Goal: Information Seeking & Learning: Understand process/instructions

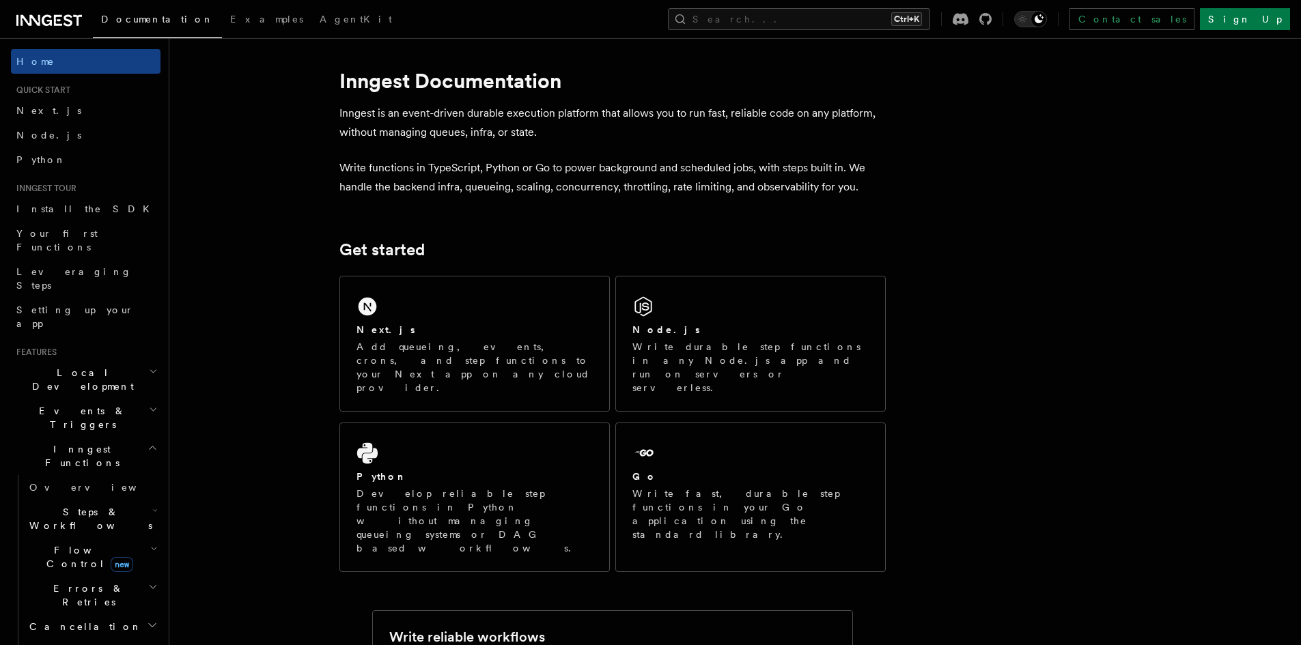
click at [407, 324] on div "Next.js" at bounding box center [475, 330] width 236 height 14
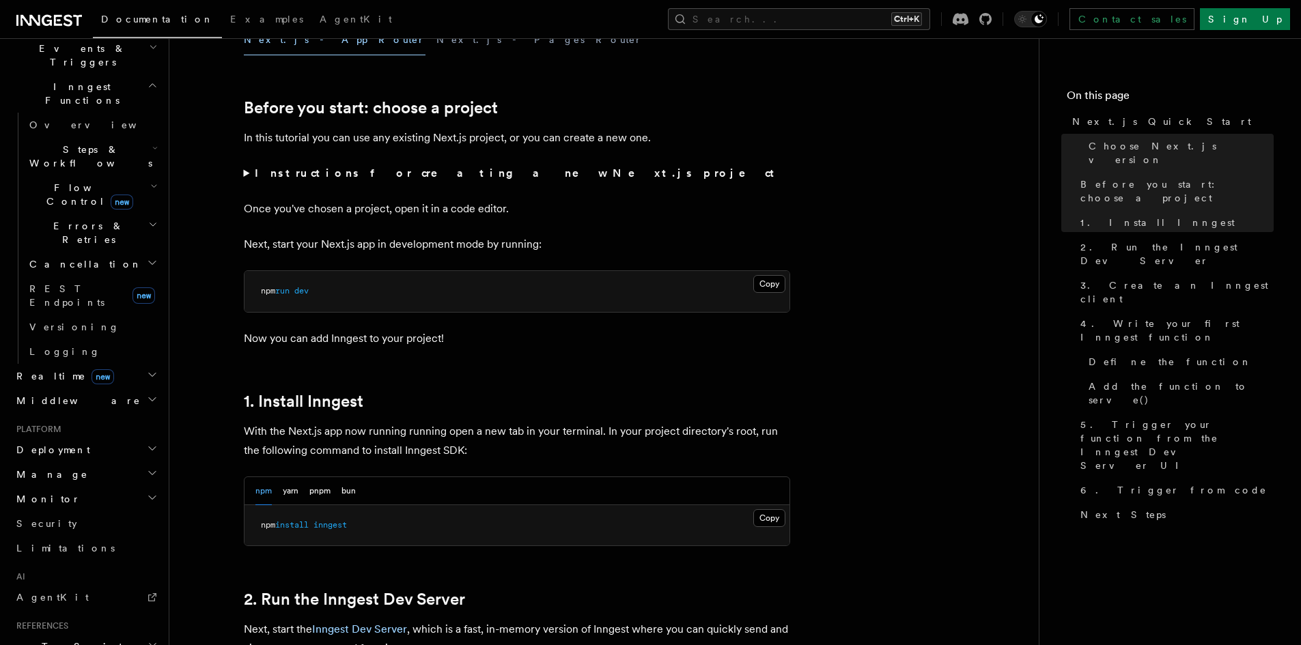
scroll to position [363, 0]
click at [147, 492] on icon "button" at bounding box center [152, 497] width 11 height 11
click at [149, 496] on icon "button" at bounding box center [152, 497] width 7 height 3
click at [147, 443] on icon "button" at bounding box center [152, 448] width 11 height 11
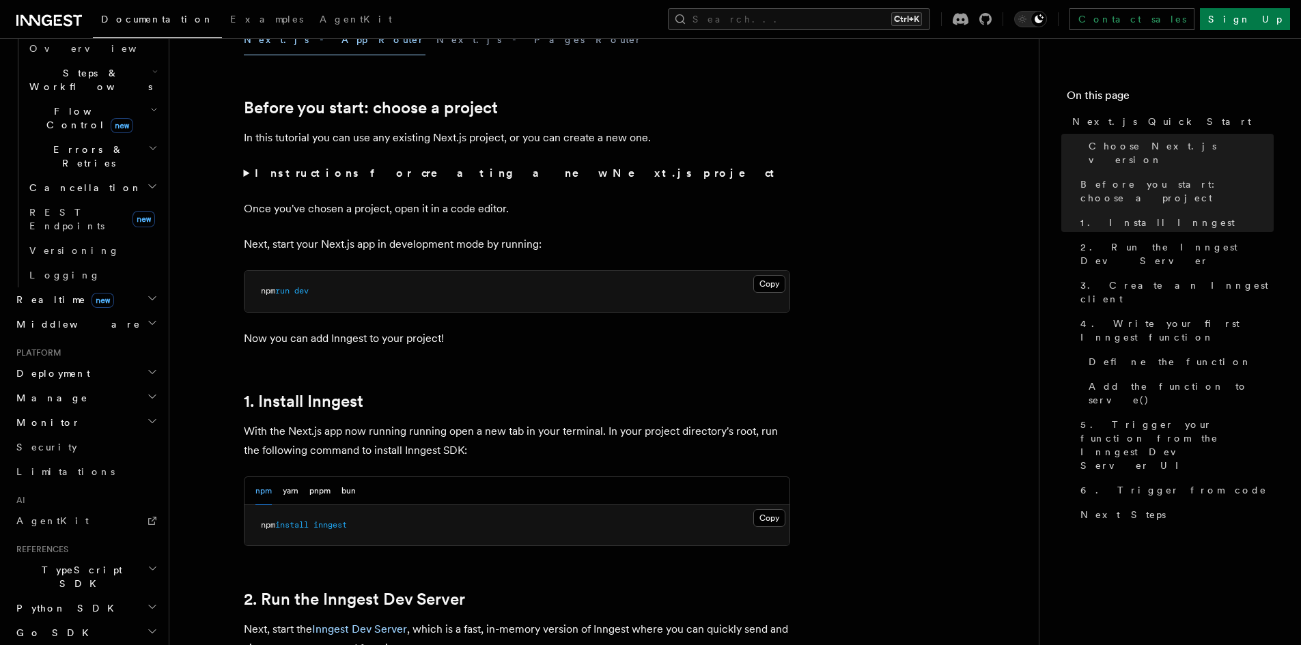
scroll to position [440, 0]
click at [147, 391] on icon "button" at bounding box center [152, 396] width 11 height 11
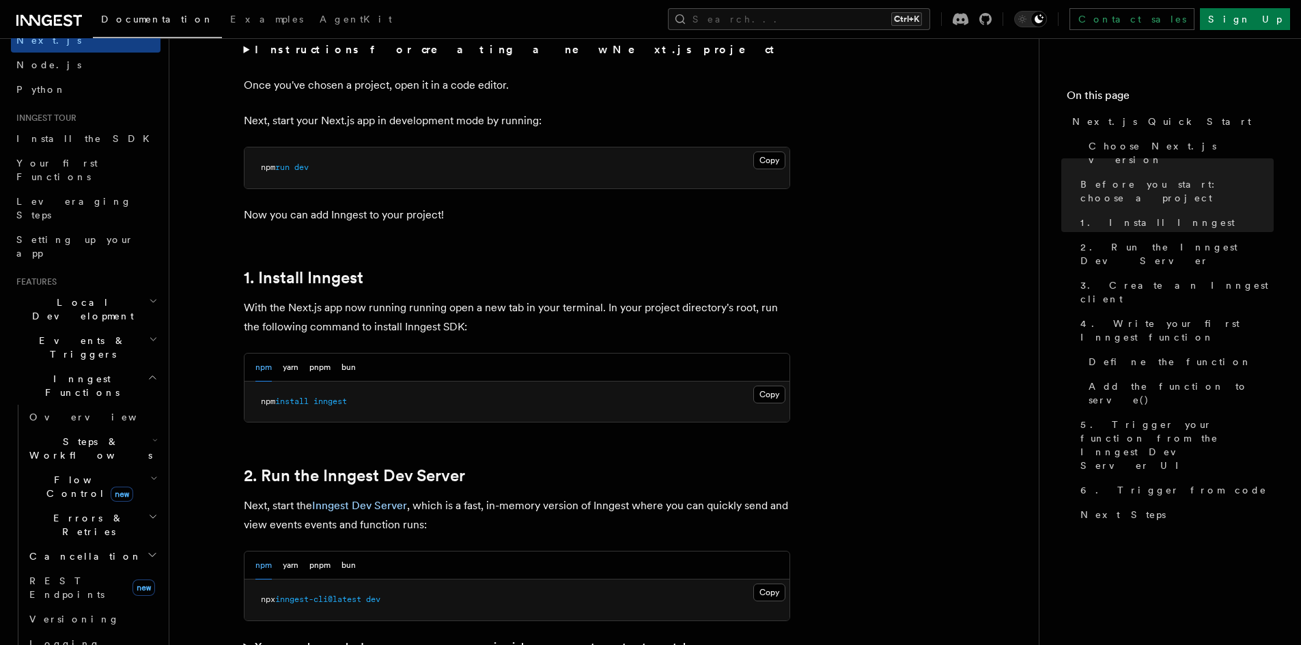
scroll to position [68, 0]
click at [60, 229] on link "Setting up your app" at bounding box center [86, 248] width 150 height 38
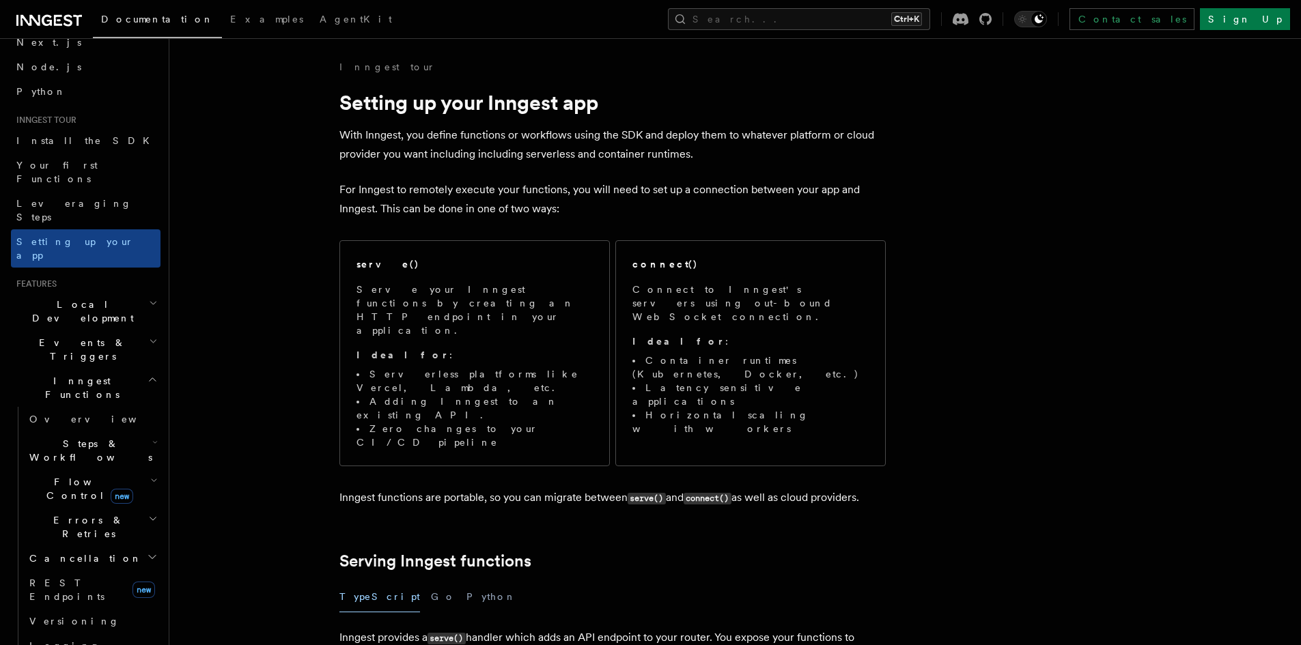
click at [60, 229] on link "Setting up your app" at bounding box center [86, 248] width 150 height 38
click at [96, 236] on span "Setting up your app" at bounding box center [74, 248] width 117 height 25
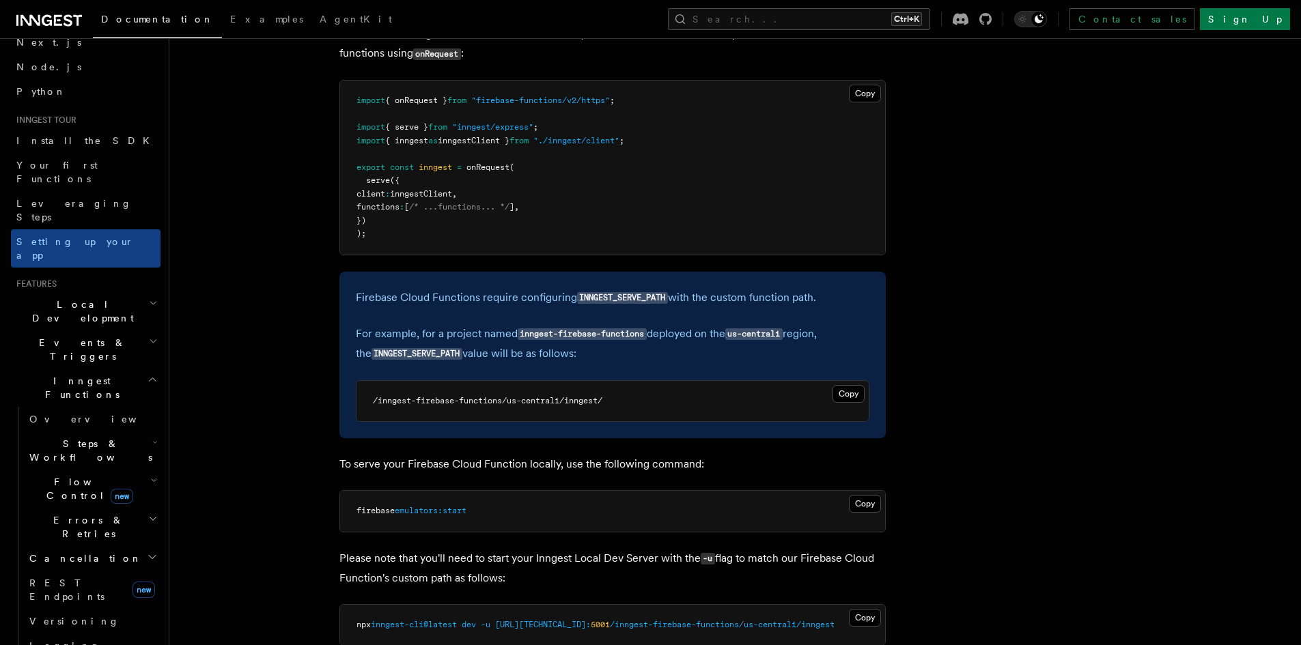
scroll to position [6126, 0]
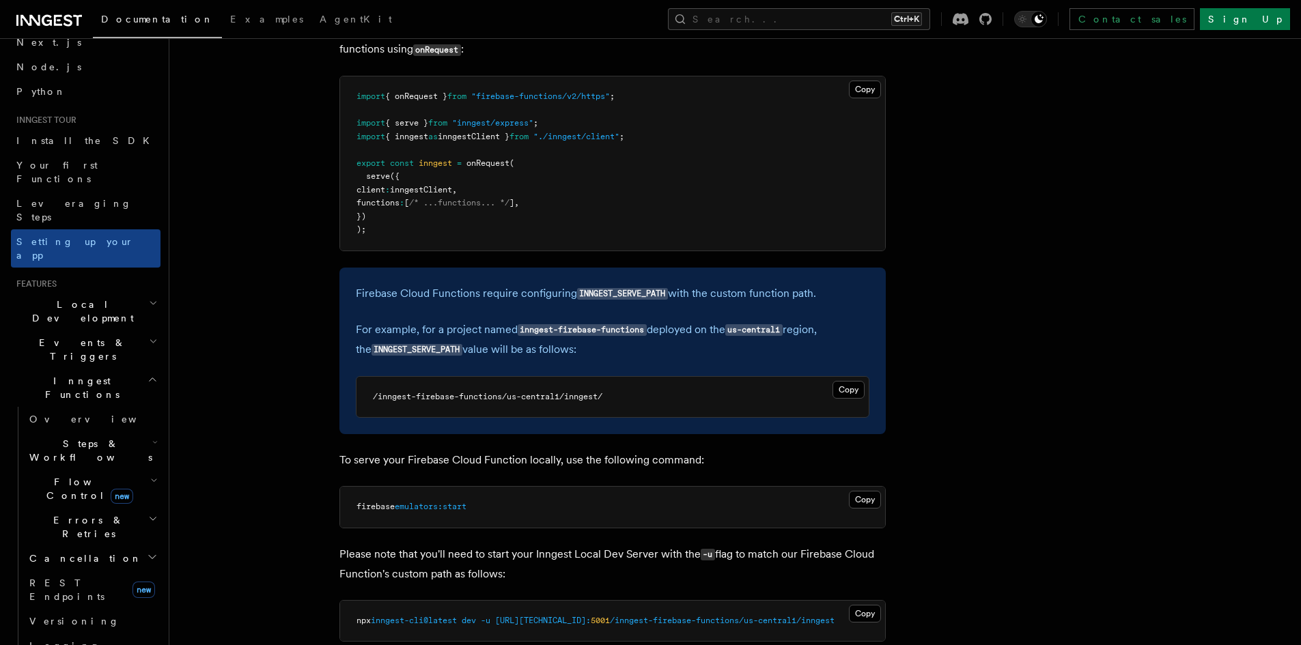
click at [1075, 588] on article "Inngest tour Setting up your Inngest app With Inngest, you define functions or …" at bounding box center [699, 469] width 1017 height 13070
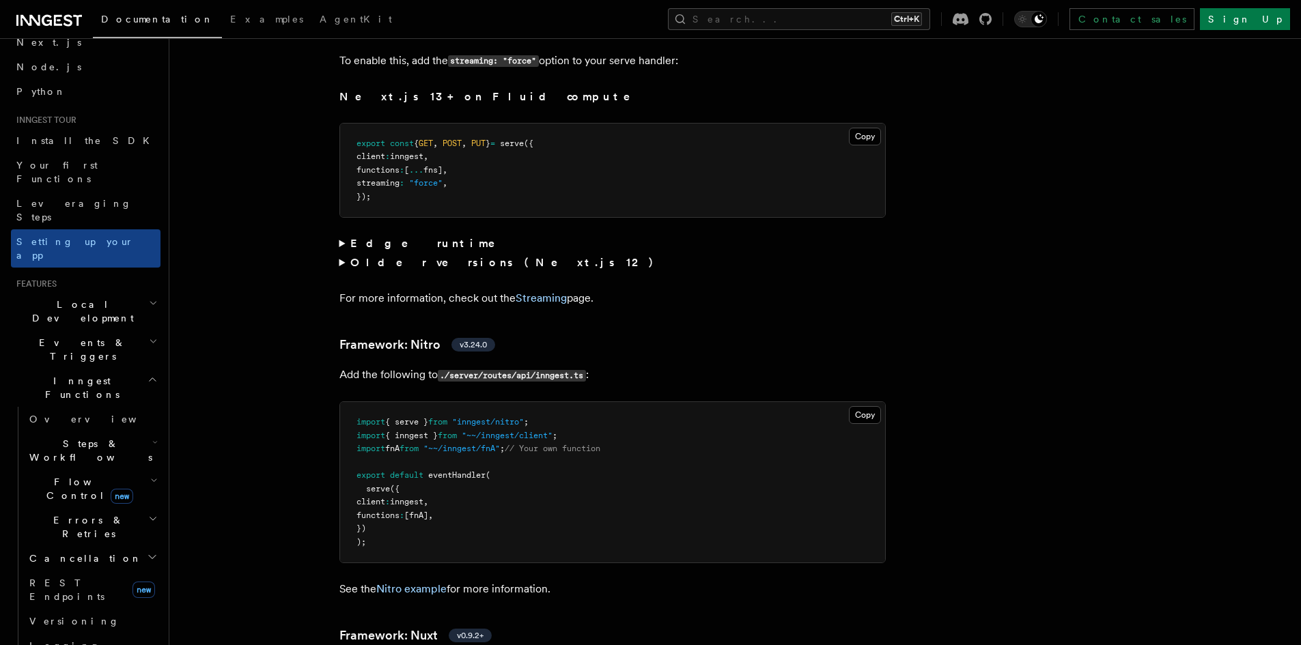
scroll to position [9305, 0]
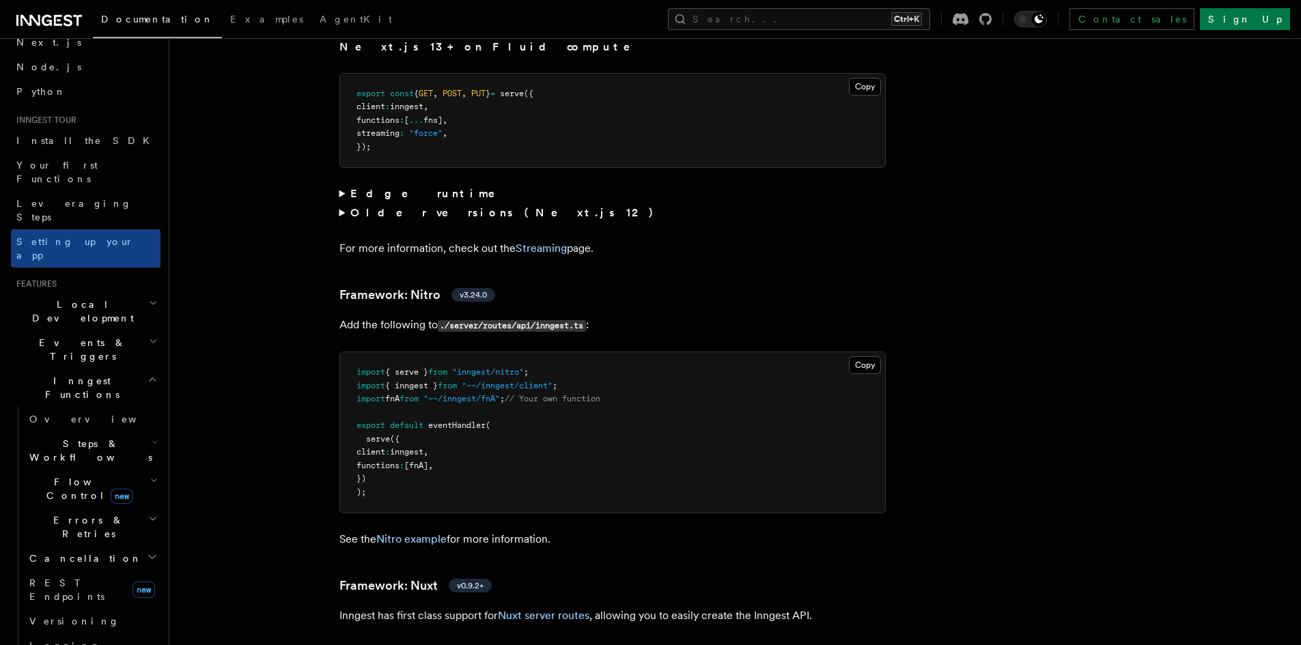
scroll to position [9353, 0]
click at [341, 204] on summary "Older versions (Next.js 12)" at bounding box center [612, 213] width 546 height 19
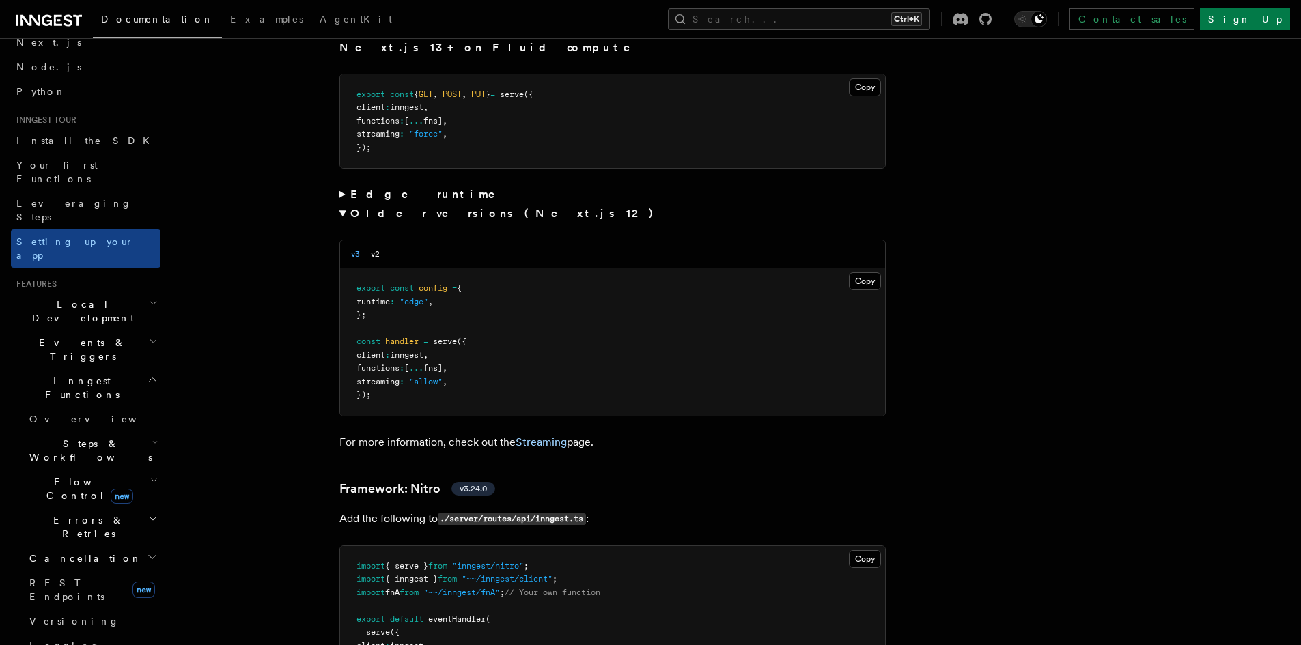
click at [341, 204] on summary "Older versions (Next.js 12)" at bounding box center [612, 213] width 546 height 19
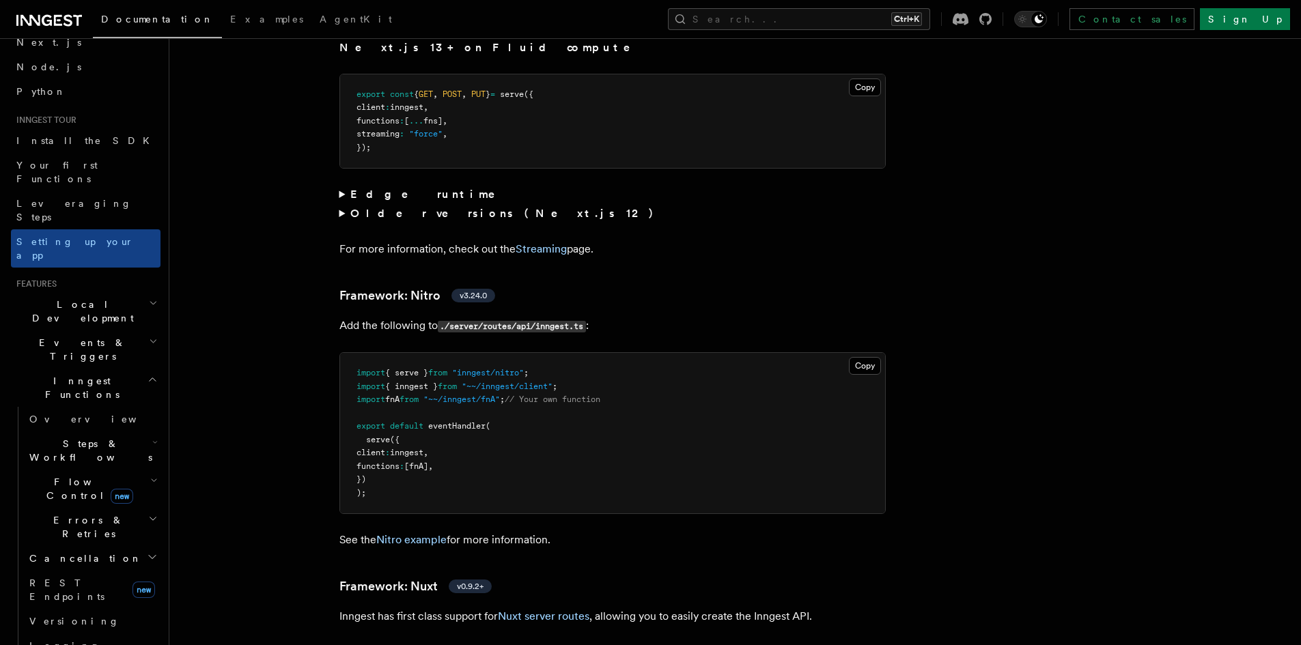
click at [341, 204] on summary "Older versions (Next.js 12)" at bounding box center [612, 213] width 546 height 19
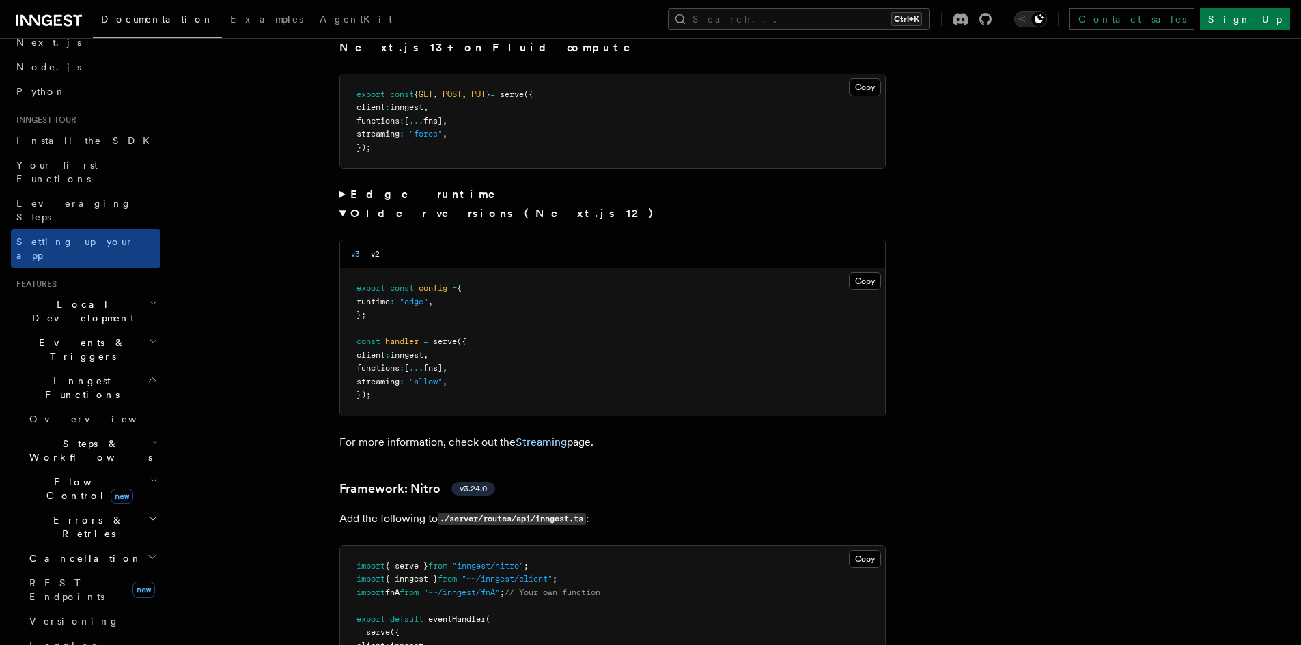
click at [341, 204] on summary "Older versions (Next.js 12)" at bounding box center [612, 213] width 546 height 19
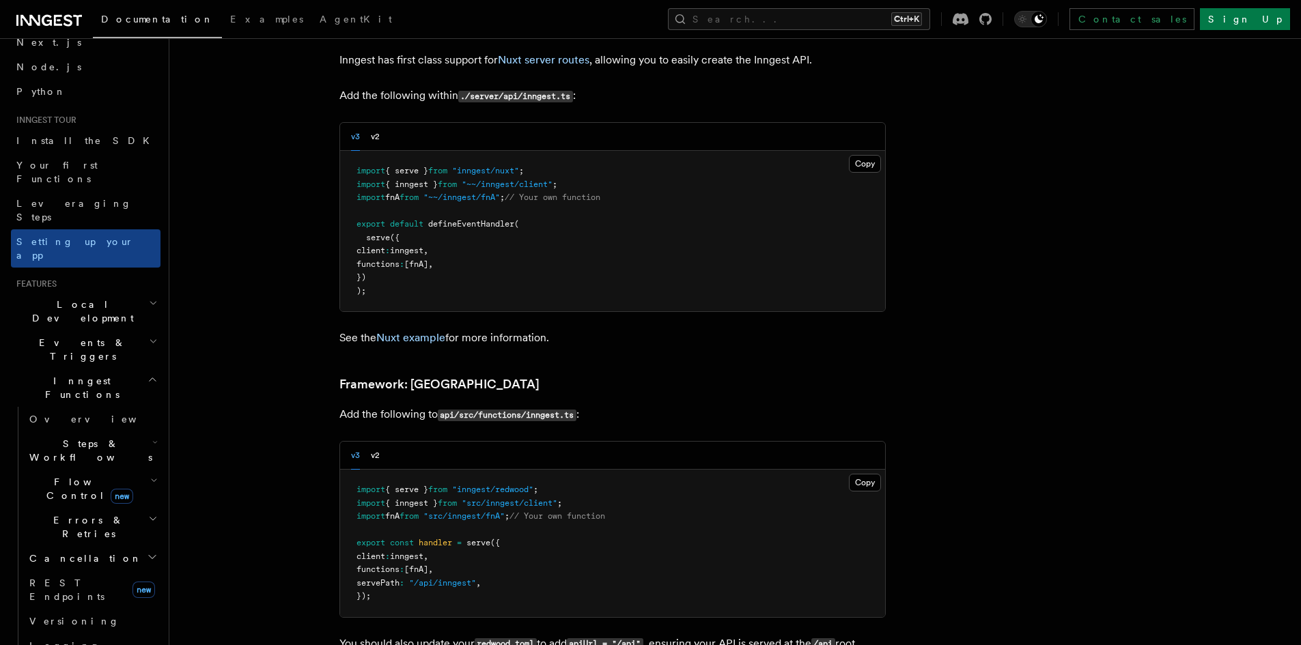
scroll to position [9911, 0]
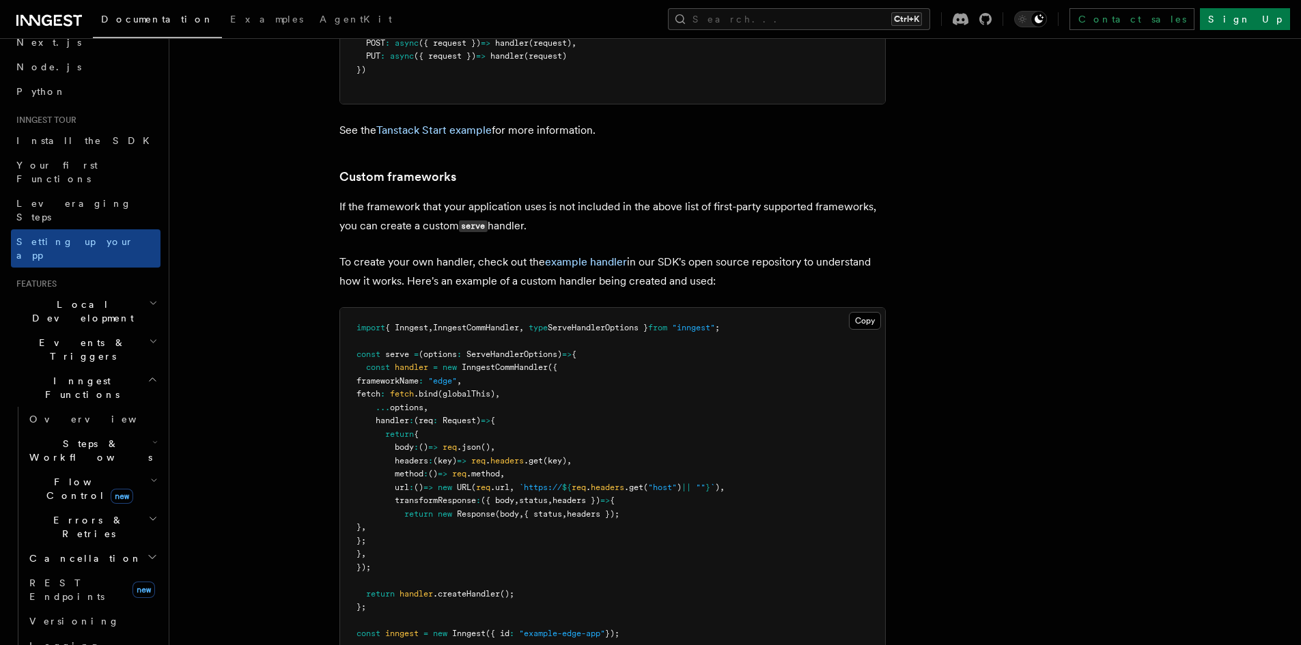
scroll to position [11718, 0]
click at [714, 324] on span ""inngest"" at bounding box center [693, 329] width 43 height 10
copy span "inngest"
